Goal: Information Seeking & Learning: Learn about a topic

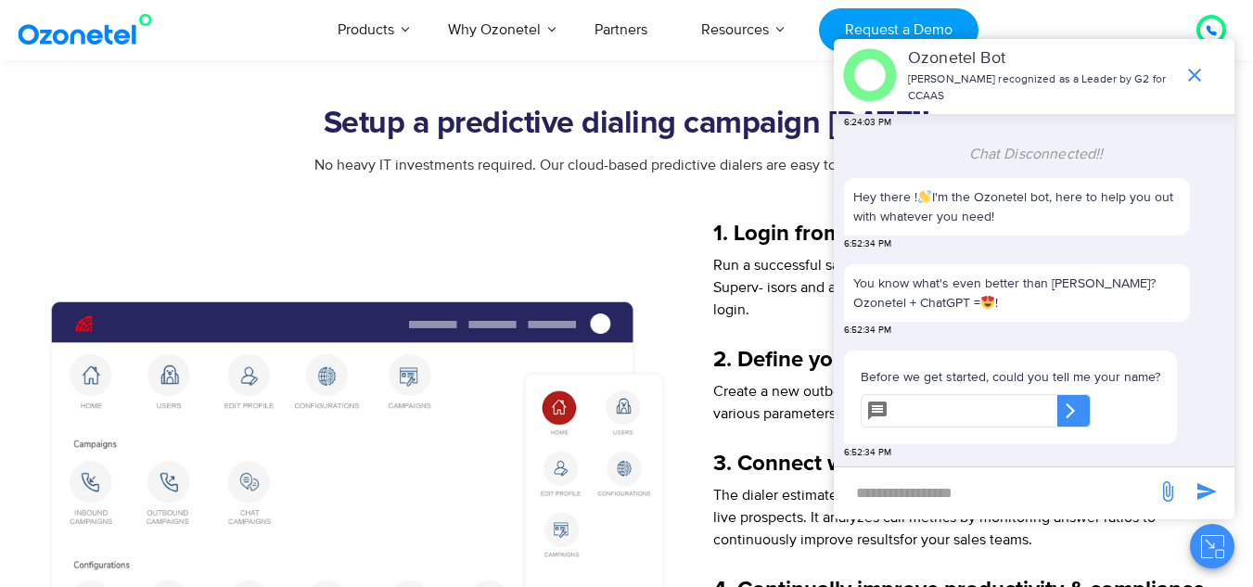
scroll to position [1914, 0]
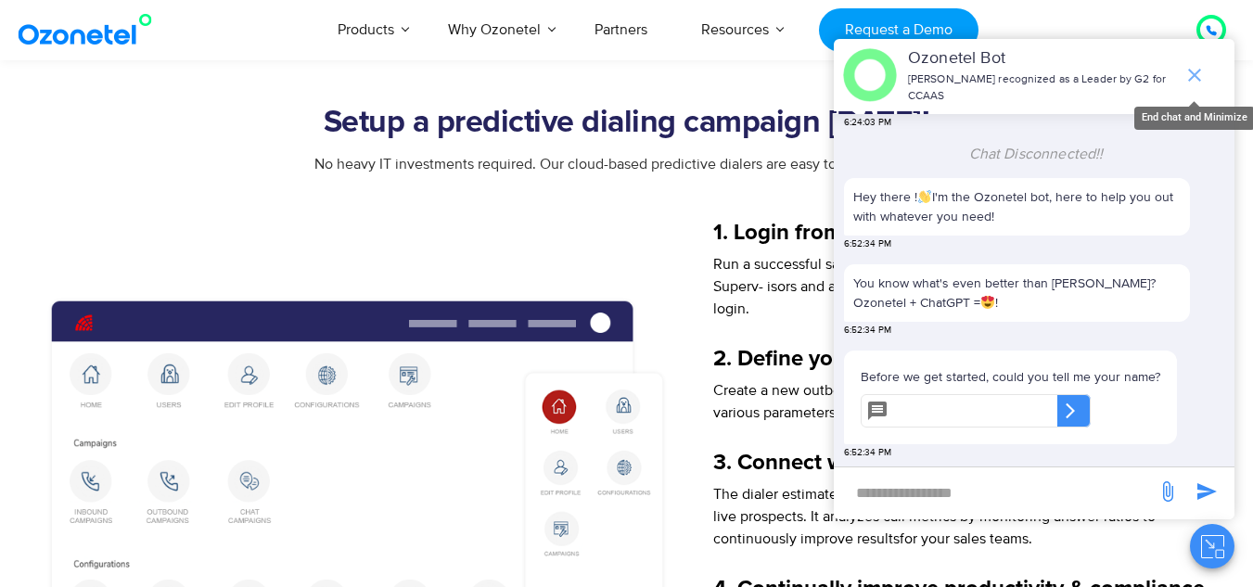
click at [1193, 74] on icon "end chat or minimize" at bounding box center [1194, 75] width 13 height 13
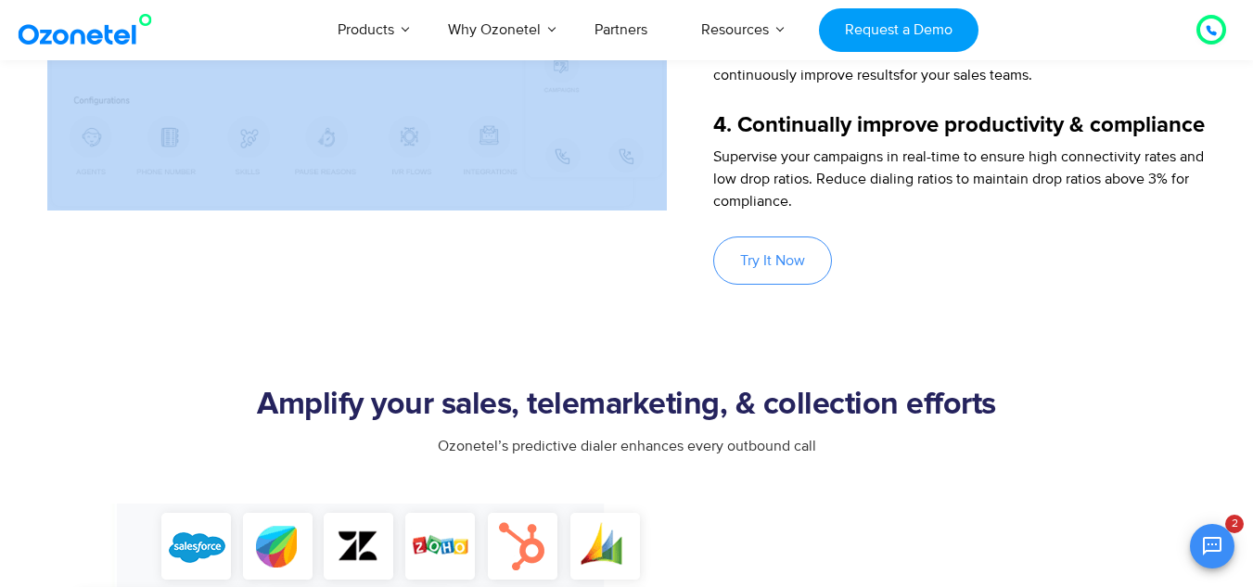
scroll to position [2308, 0]
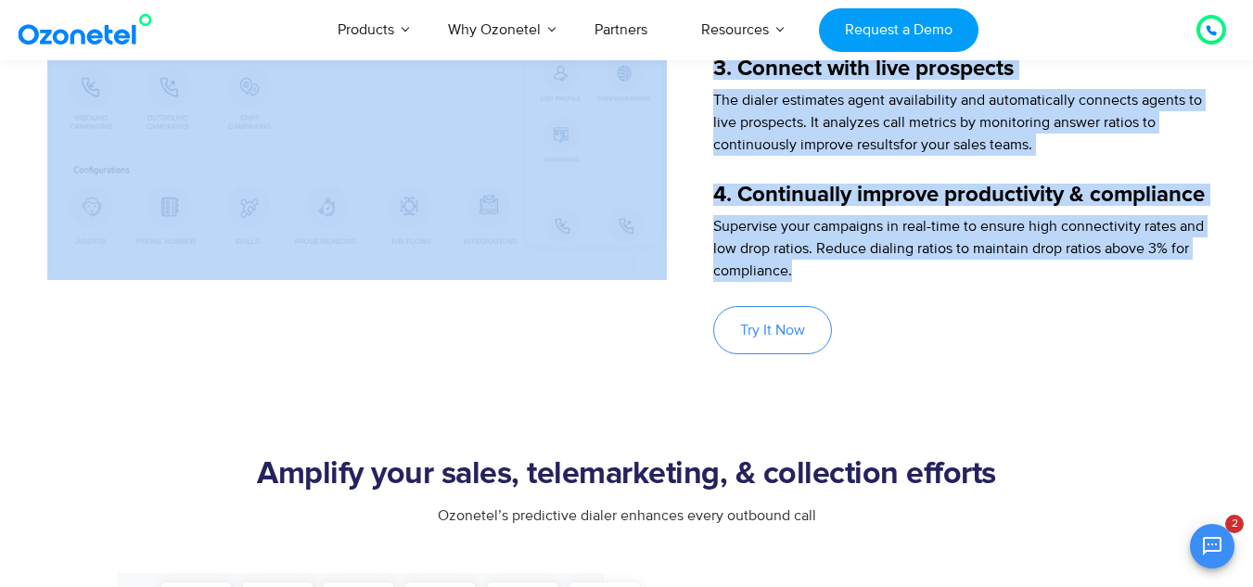
drag, startPoint x: 328, startPoint y: 121, endPoint x: 977, endPoint y: 297, distance: 671.6
click at [977, 297] on div "Setup a predictive dialing campaign today! No heavy IT investments required. Ou…" at bounding box center [626, 33] width 1159 height 644
copy div "Setup a predictive dialing campaign today! No heavy IT investments required. Ou…"
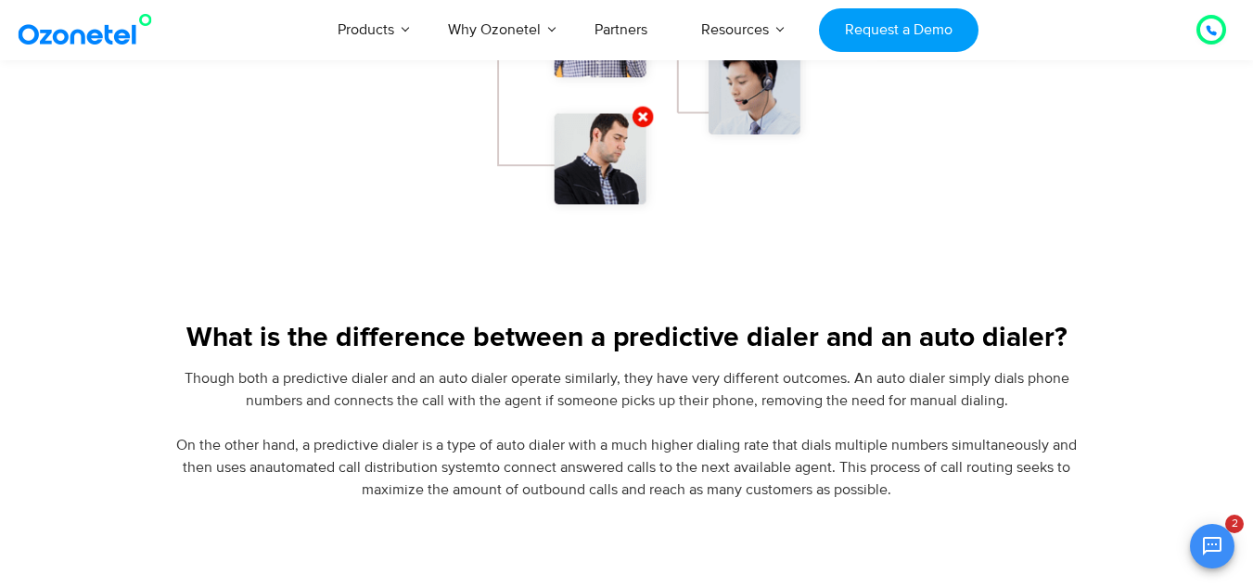
scroll to position [1417, 0]
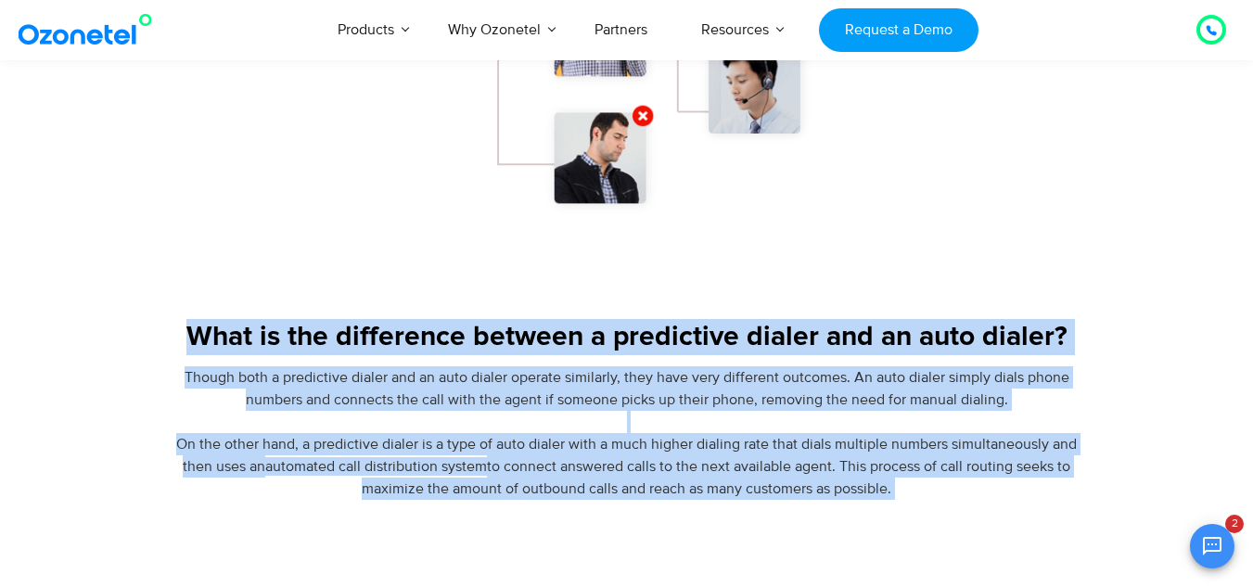
drag, startPoint x: 160, startPoint y: 336, endPoint x: 861, endPoint y: 520, distance: 724.2
copy body "What is the difference between a predictive dialer and an auto dialer? Though b…"
drag, startPoint x: 615, startPoint y: 467, endPoint x: 201, endPoint y: 337, distance: 433.8
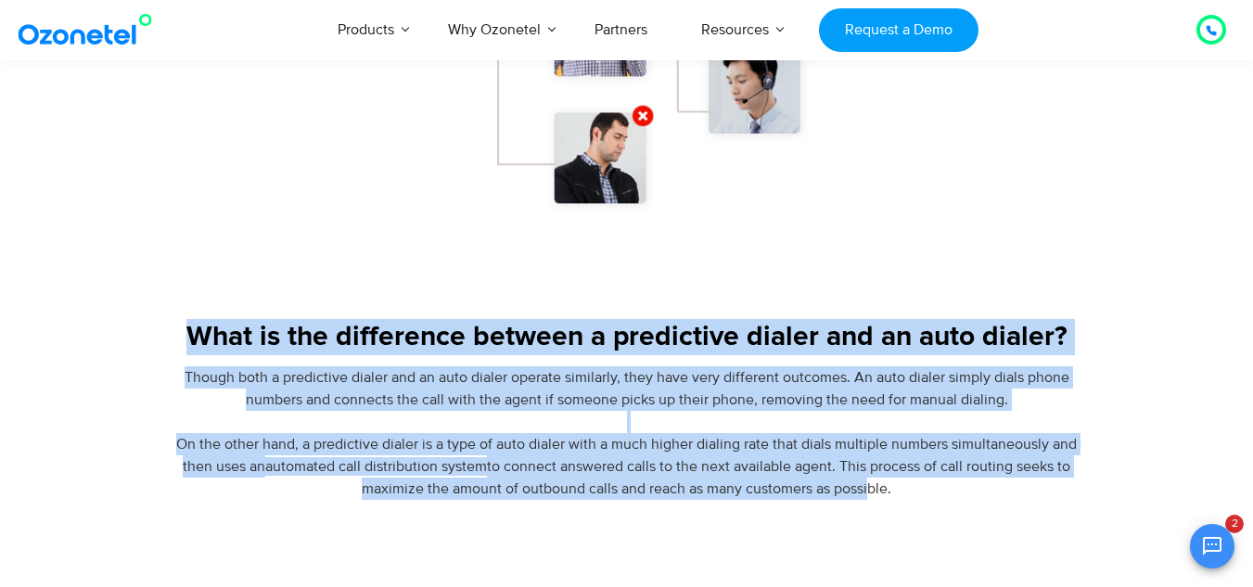
click at [201, 337] on div "What is the difference between a predictive dialer and an auto dialer? Though b…" at bounding box center [626, 409] width 1159 height 181
click at [432, 301] on section "What is the difference between a predictive dialer and an auto dialer? Though b…" at bounding box center [626, 358] width 1253 height 283
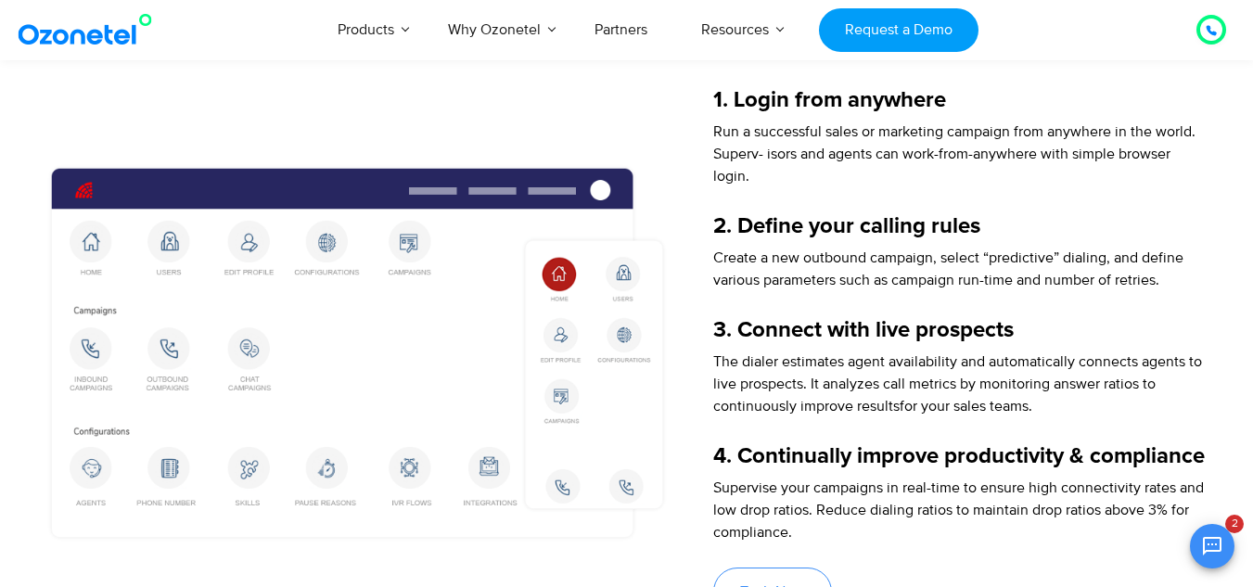
scroll to position [2040, 0]
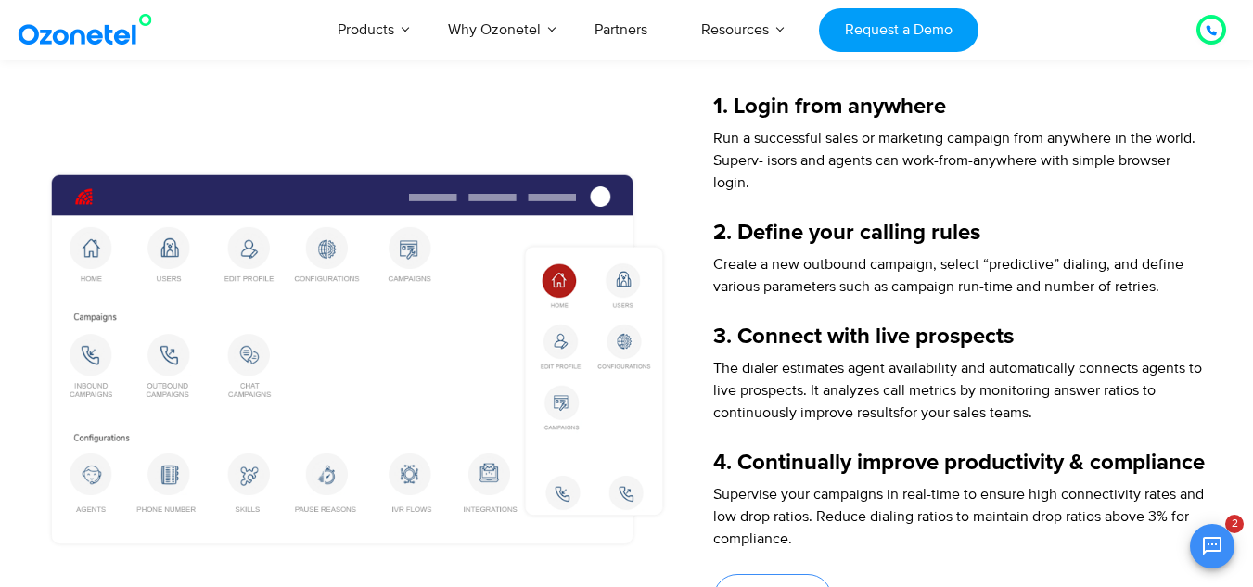
click at [707, 102] on div "1. Login from anywhere Run a successful sales or marketing campaign from anywhe…" at bounding box center [936, 359] width 539 height 527
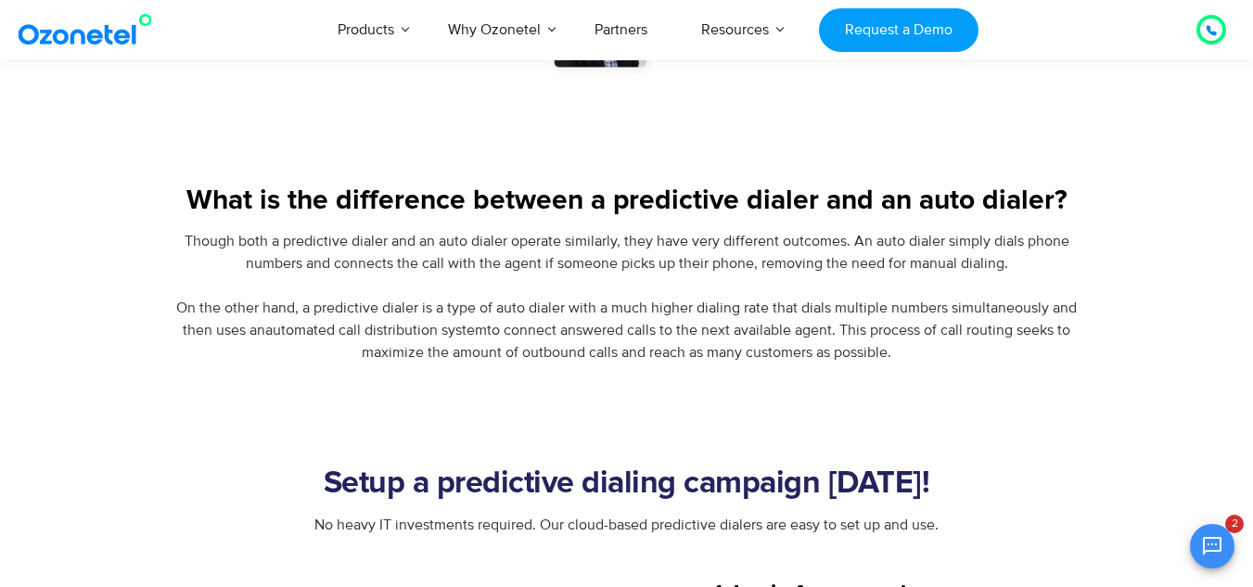
scroll to position [1549, 0]
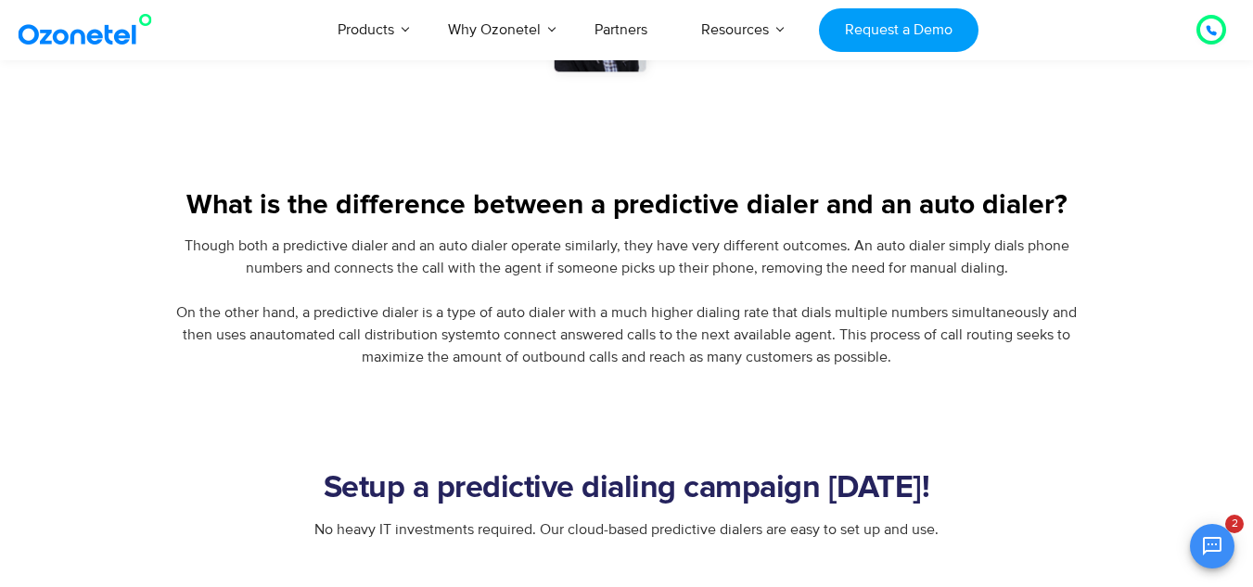
drag, startPoint x: 148, startPoint y: 244, endPoint x: 1008, endPoint y: 353, distance: 866.7
click at [1008, 353] on div "Though both a predictive dialer and an auto dialer operate similarly, they have…" at bounding box center [626, 302] width 1159 height 134
drag, startPoint x: 1003, startPoint y: 354, endPoint x: 198, endPoint y: 207, distance: 817.5
click at [198, 207] on div "What is the difference between a predictive dialer and an auto dialer? Though b…" at bounding box center [626, 277] width 1159 height 181
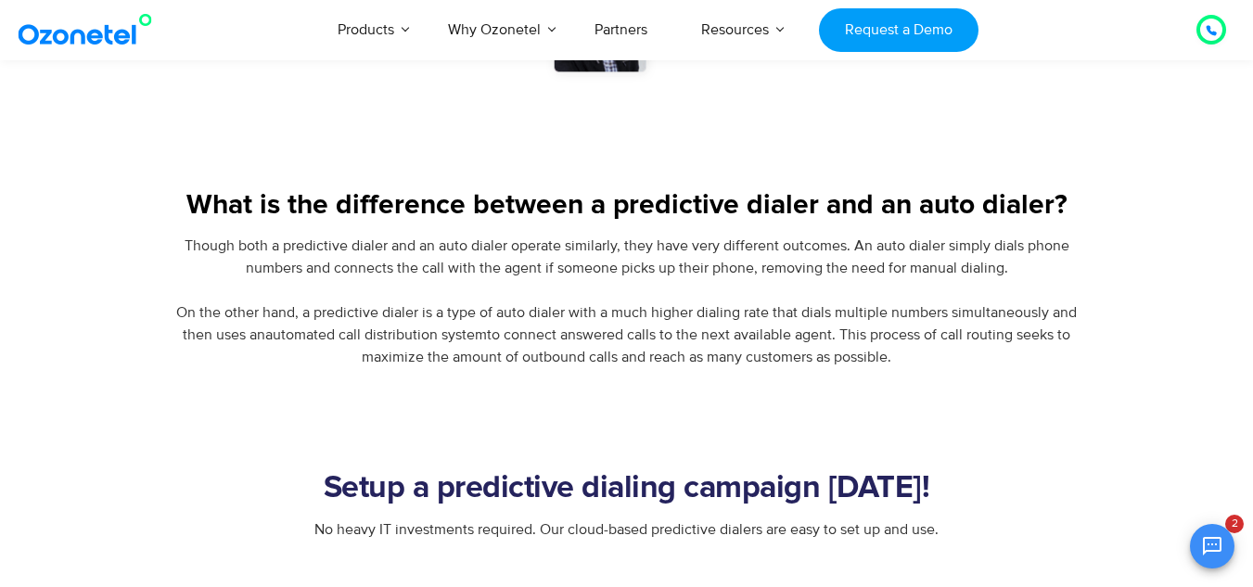
copy div "What is the difference between a predictive dialer and an auto dialer? Though b…"
